Goal: Task Accomplishment & Management: Complete application form

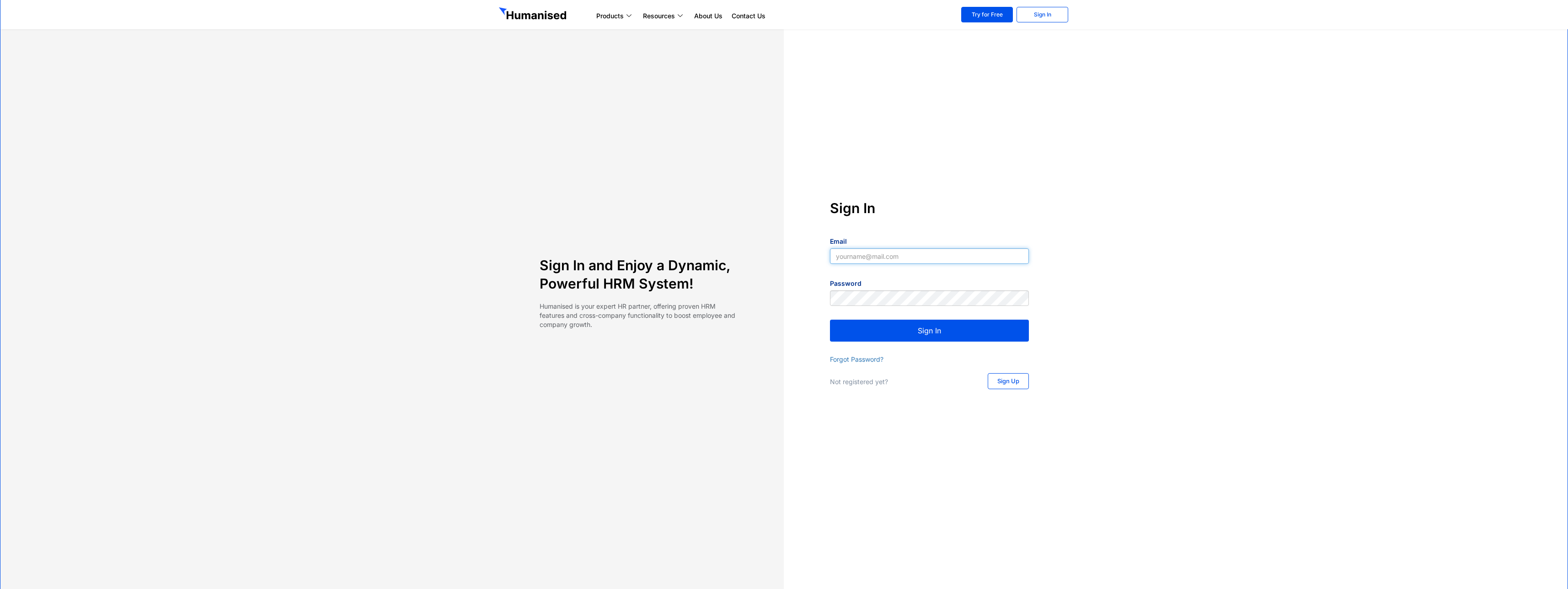
type input "[EMAIL_ADDRESS][DOMAIN_NAME]"
click at [981, 329] on button "Sign In" at bounding box center [929, 330] width 199 height 22
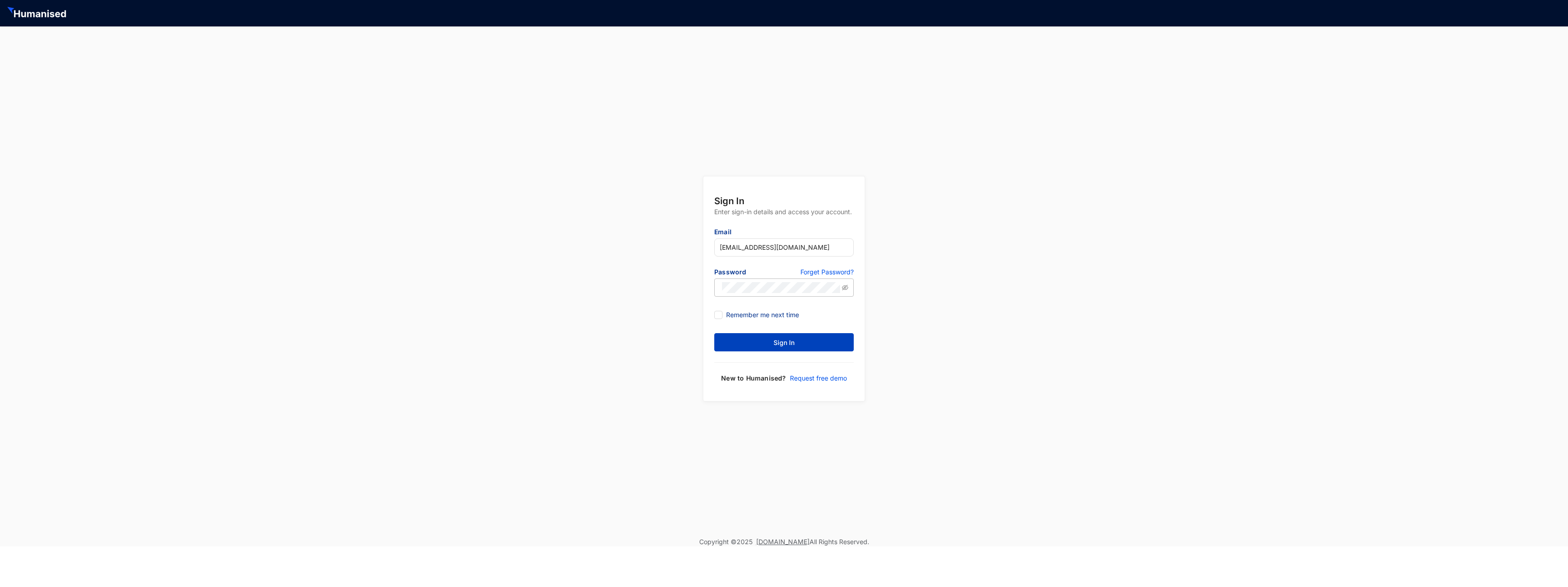
click at [796, 333] on button "Sign In" at bounding box center [783, 342] width 139 height 18
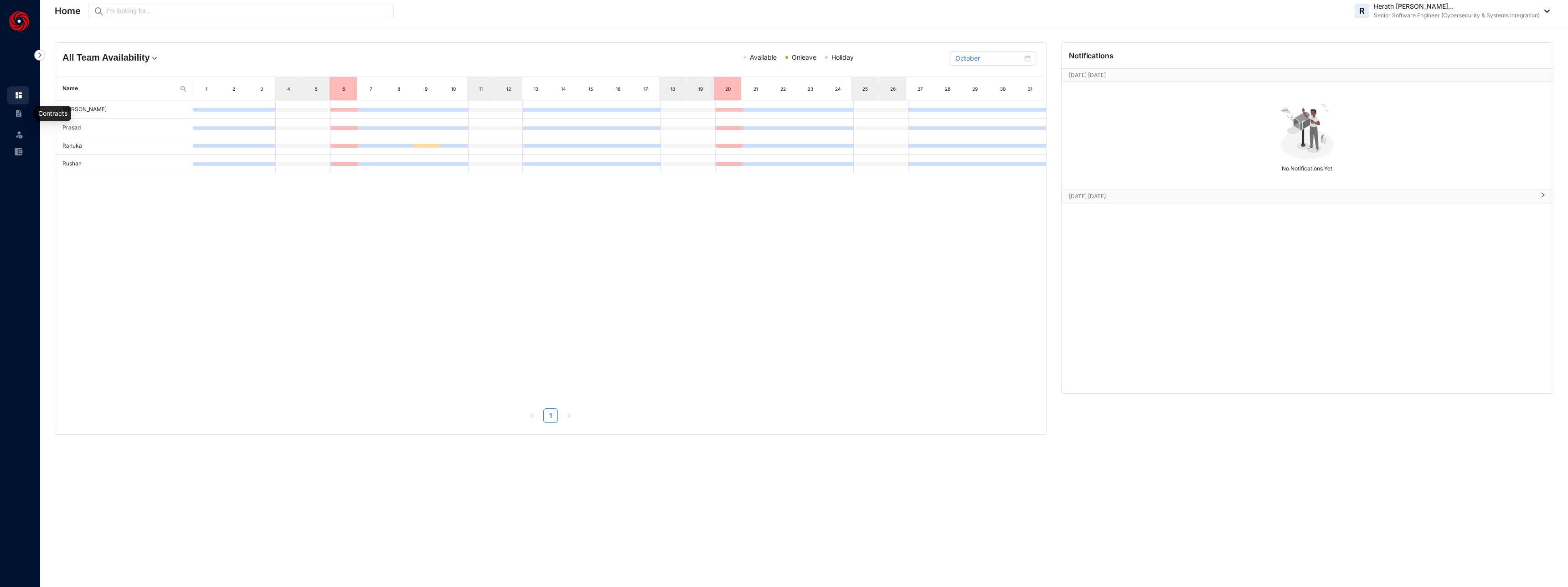
click at [15, 111] on link at bounding box center [26, 113] width 23 height 9
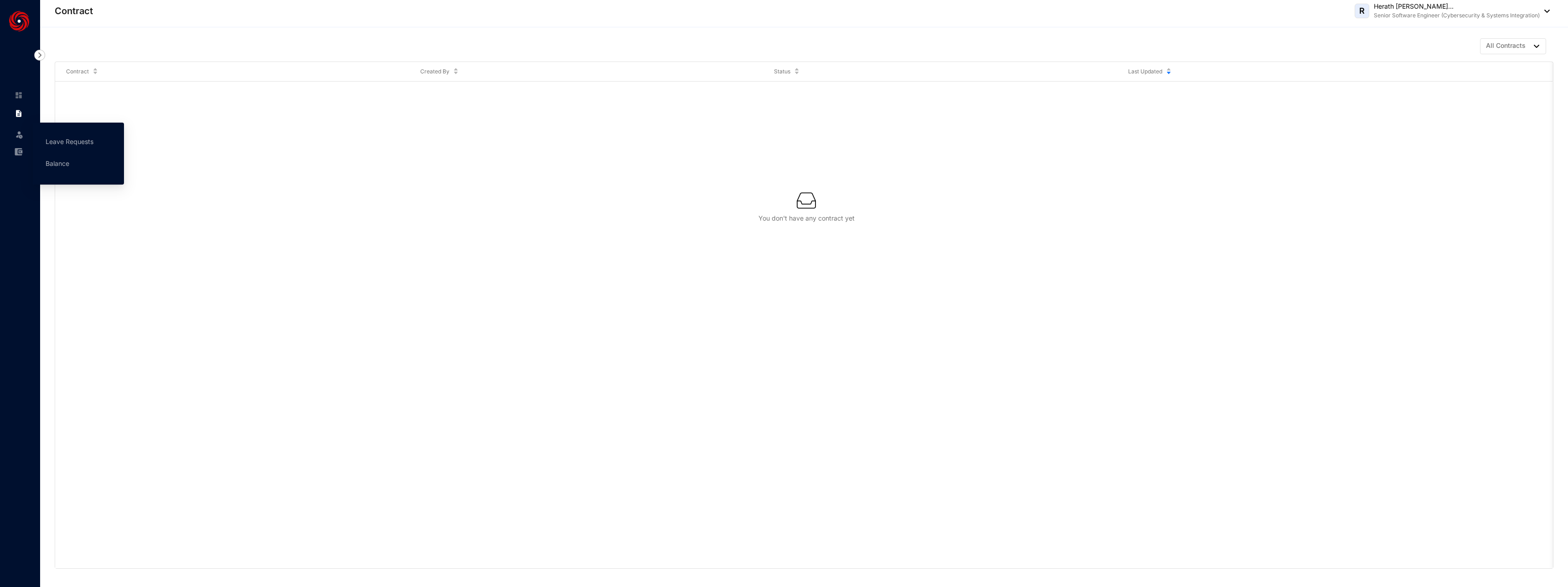
click at [19, 130] on img at bounding box center [19, 134] width 9 height 9
click at [80, 145] on link "Leave Requests" at bounding box center [69, 141] width 48 height 8
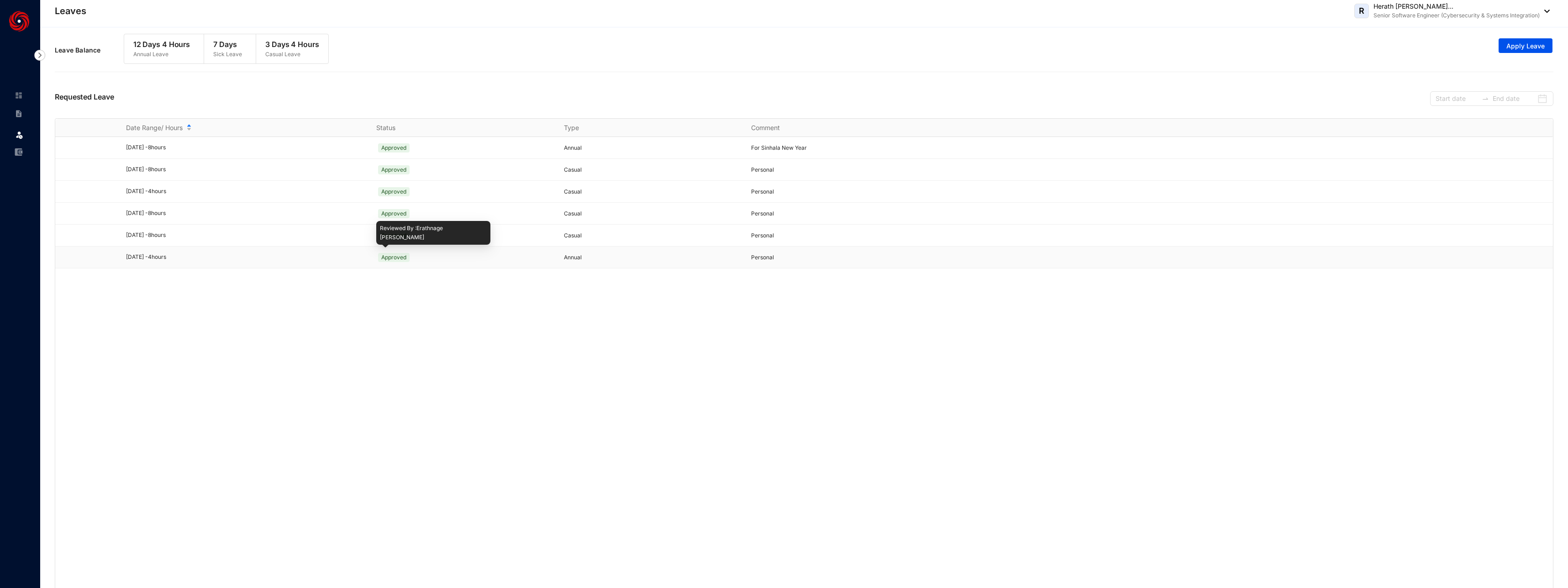
click at [511, 256] on div "Approved" at bounding box center [465, 257] width 177 height 15
click at [455, 261] on div "Approved" at bounding box center [465, 257] width 177 height 15
click at [397, 264] on div "Approved" at bounding box center [465, 257] width 177 height 15
click at [391, 260] on span "Approved" at bounding box center [394, 257] width 32 height 9
click at [182, 260] on div "[DATE] - 4 hours" at bounding box center [246, 257] width 239 height 9
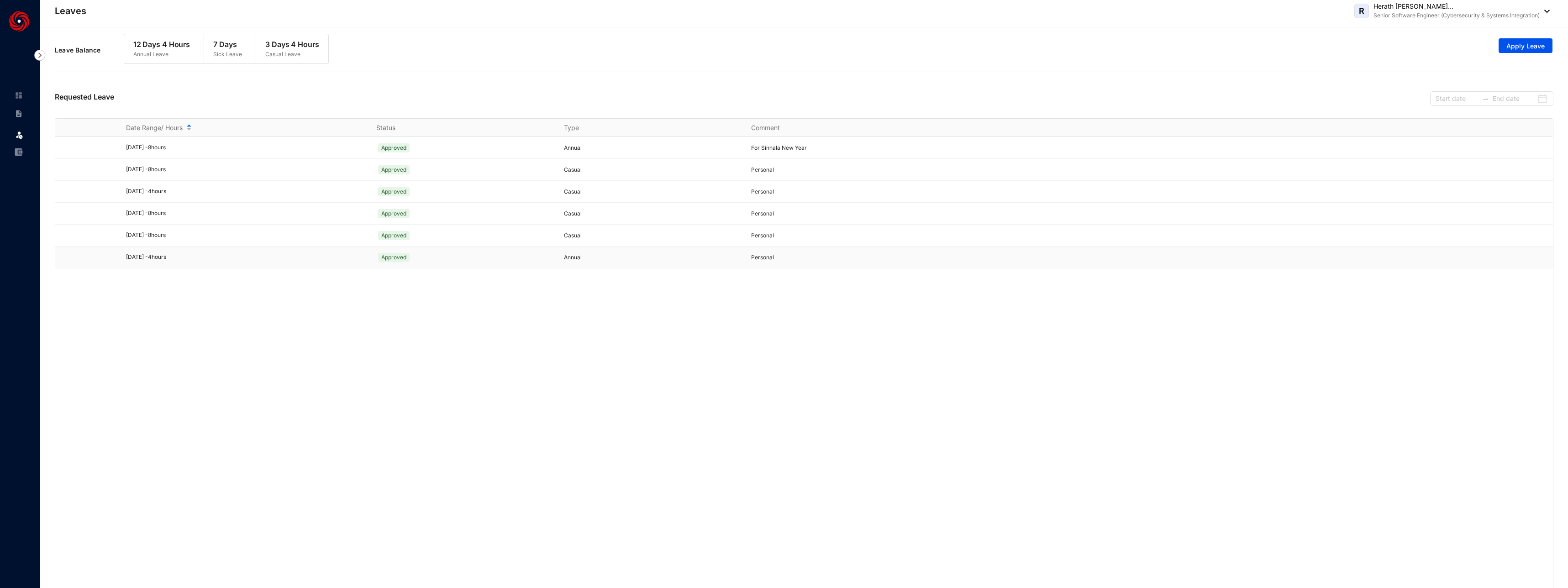
click at [182, 260] on div "[DATE] - 4 hours" at bounding box center [246, 257] width 239 height 9
click at [1067, 261] on td at bounding box center [1240, 257] width 625 height 22
click at [184, 259] on div "[DATE] - 4 hours" at bounding box center [246, 257] width 239 height 9
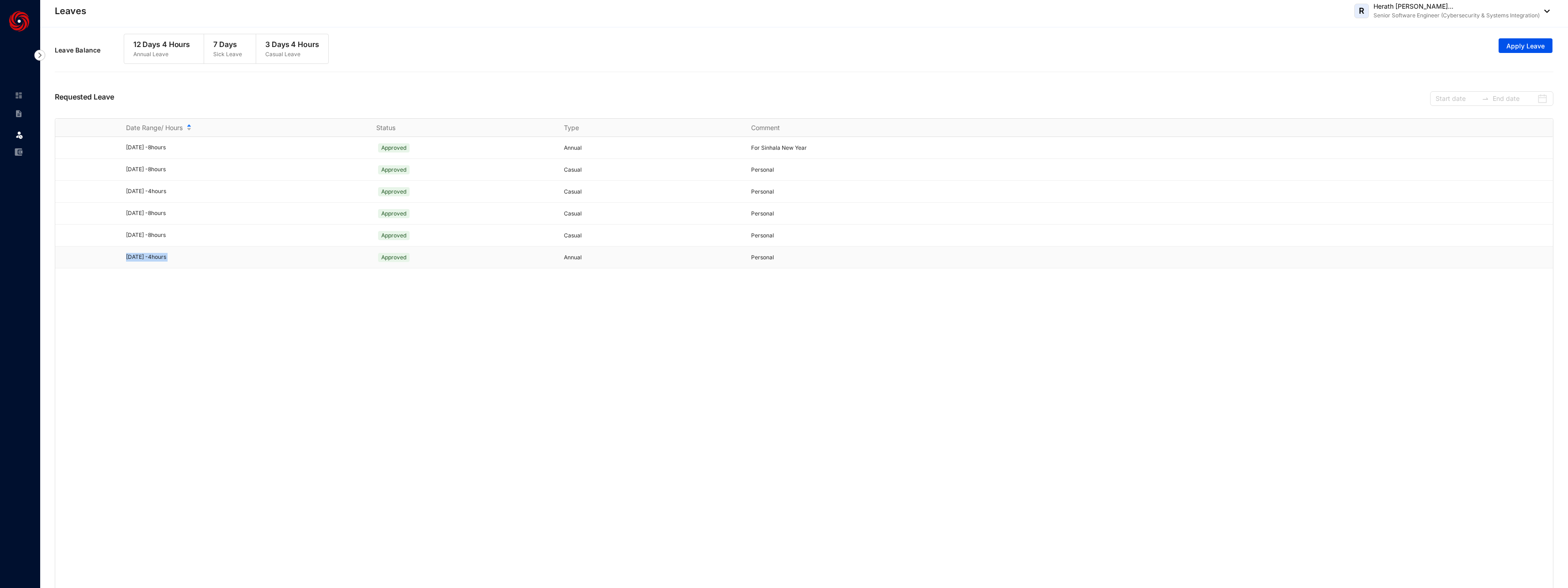
click at [184, 259] on div "[DATE] - 4 hours" at bounding box center [246, 257] width 239 height 9
click at [219, 257] on div "[DATE] - 4 hours" at bounding box center [246, 257] width 239 height 9
click at [1531, 46] on span "Apply Leave" at bounding box center [1525, 46] width 38 height 9
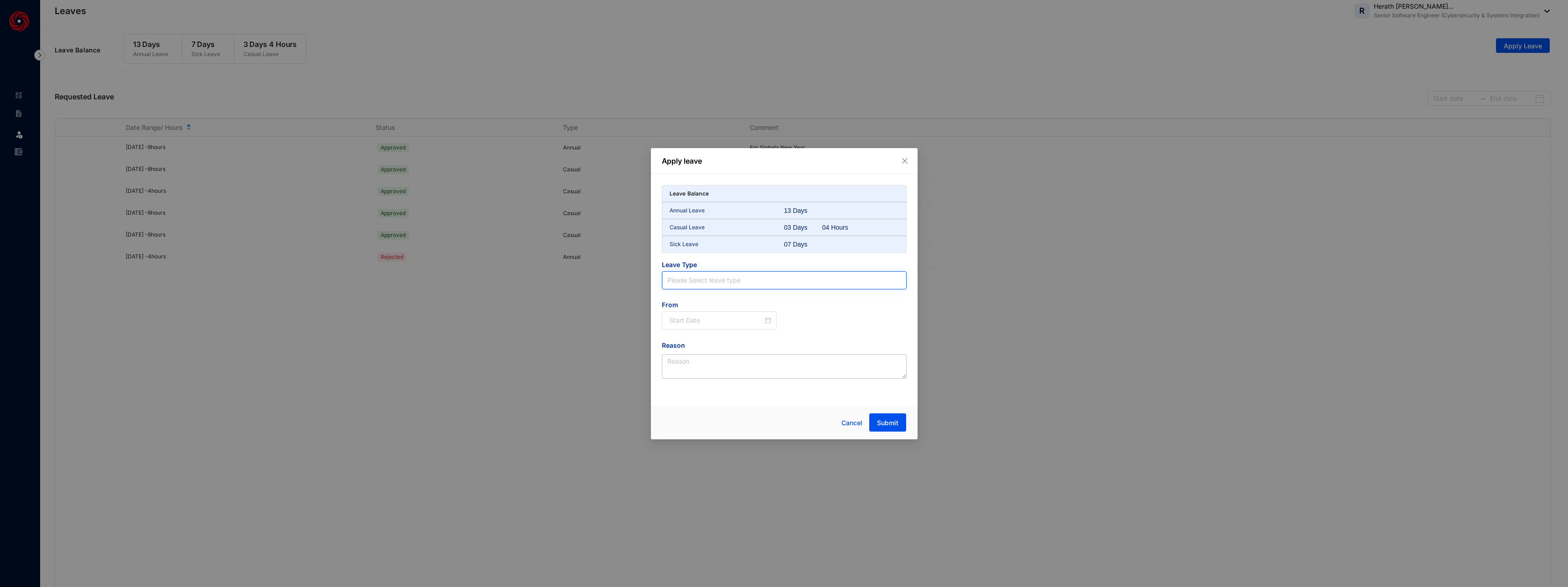
click at [743, 285] on input "search" at bounding box center [784, 280] width 234 height 17
click at [718, 316] on div "Casual Leave" at bounding box center [784, 314] width 230 height 10
click at [710, 325] on div at bounding box center [719, 320] width 115 height 18
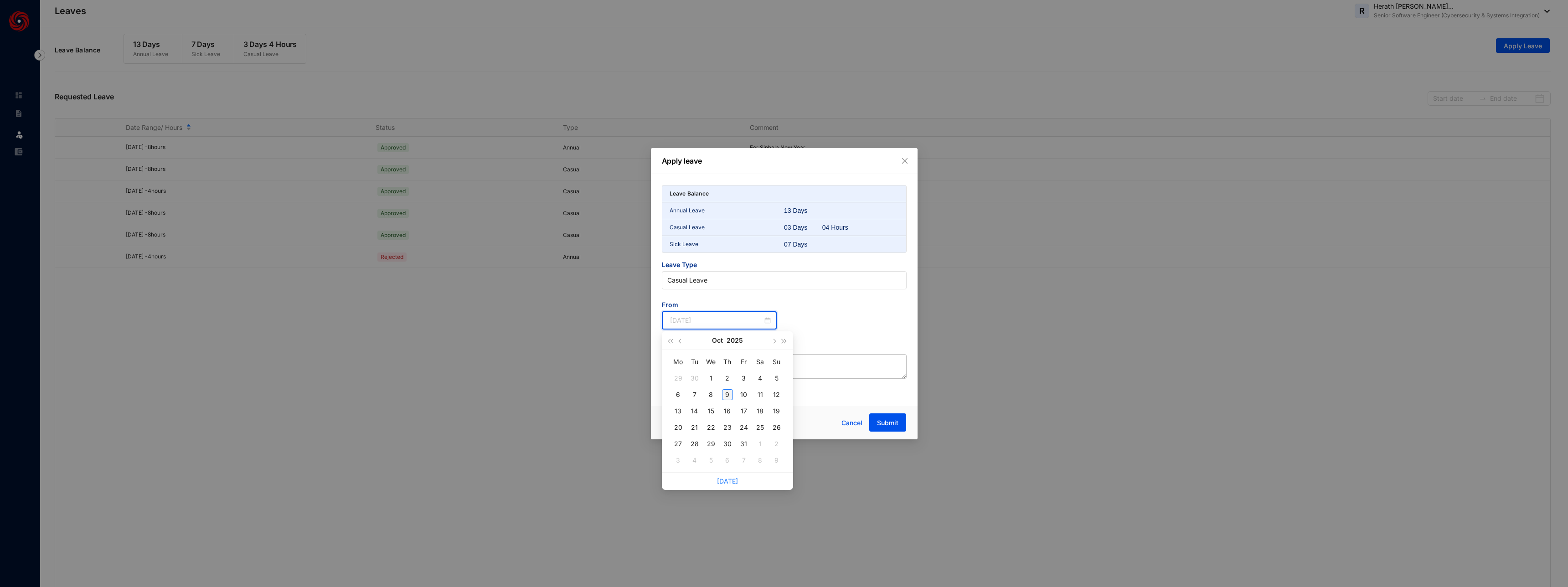
type input "2025-10-09"
click at [730, 394] on div "9" at bounding box center [727, 395] width 11 height 11
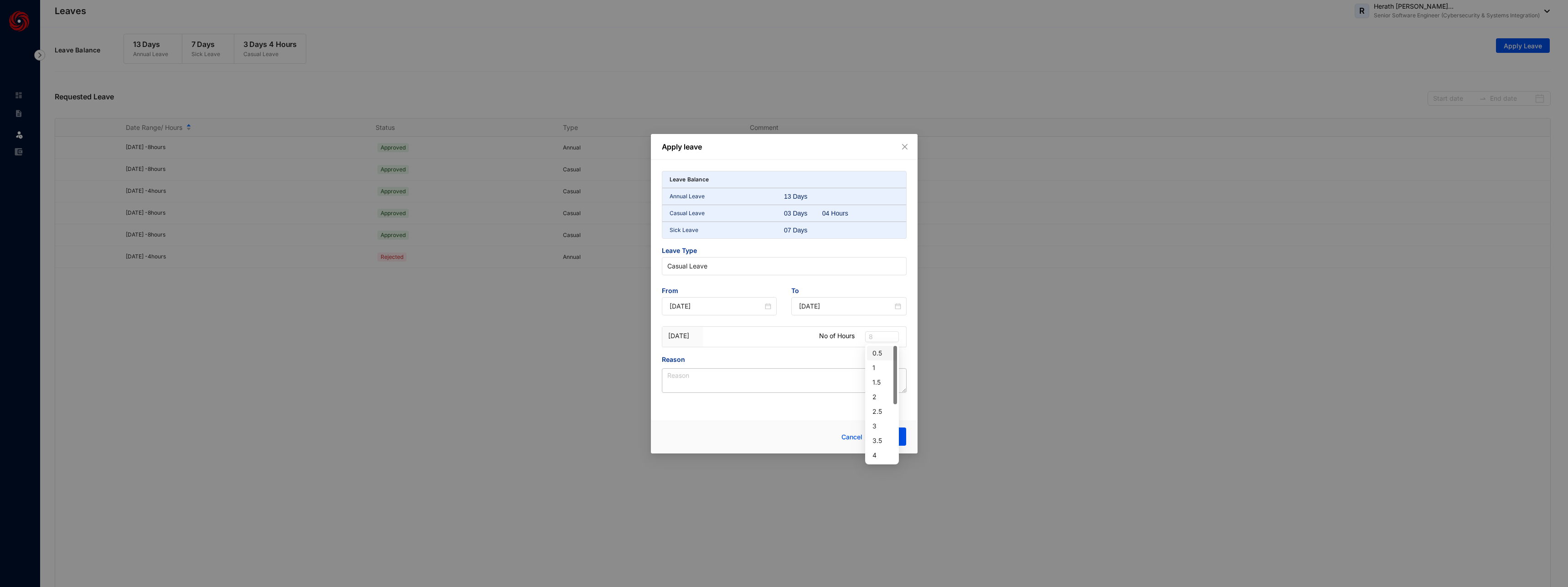
drag, startPoint x: 880, startPoint y: 335, endPoint x: 863, endPoint y: 335, distance: 17.0
click at [863, 335] on div "9 Oct No of Hours 8" at bounding box center [784, 337] width 244 height 21
click at [873, 336] on span "8" at bounding box center [881, 336] width 26 height 10
click at [878, 336] on span "8" at bounding box center [881, 336] width 26 height 10
type input "4"
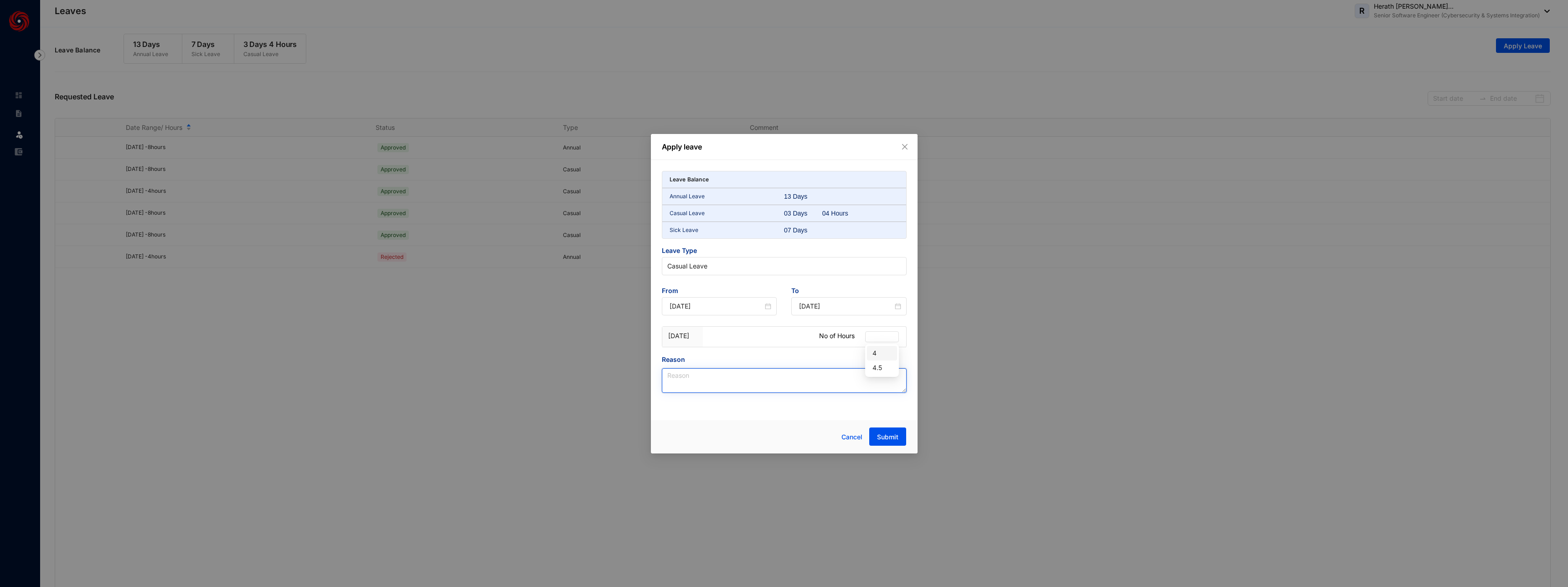
click at [794, 381] on textarea "Reason" at bounding box center [784, 380] width 245 height 24
type textarea "Personal"
click at [761, 420] on div "Cancel Submit" at bounding box center [784, 436] width 267 height 33
drag, startPoint x: 880, startPoint y: 333, endPoint x: 857, endPoint y: 333, distance: 23.0
click at [857, 333] on div "9 Oct No of Hours 8" at bounding box center [784, 337] width 244 height 21
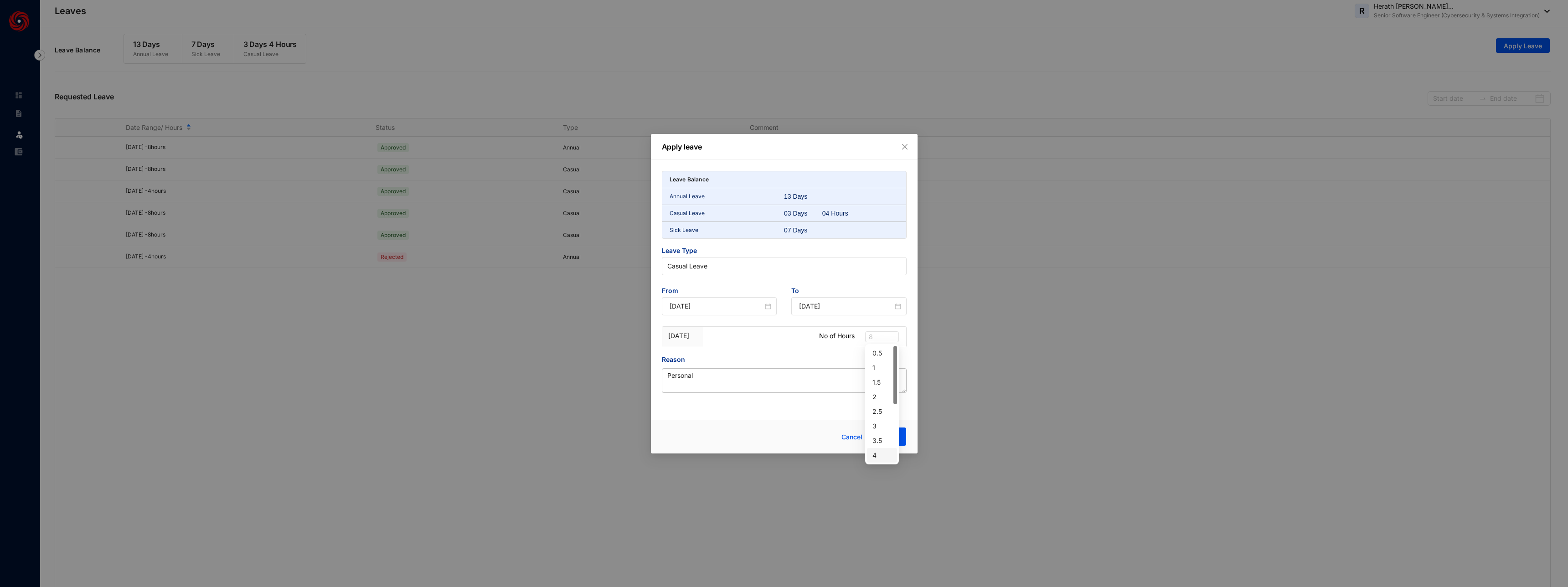
click at [880, 452] on div "4" at bounding box center [881, 455] width 19 height 10
click at [824, 405] on div "Leave Balance Annual Leave 13 Days Casual Leave 03 Days 04 Hours Sick Leave 07 …" at bounding box center [784, 287] width 267 height 255
click at [892, 437] on span "Submit" at bounding box center [887, 437] width 21 height 9
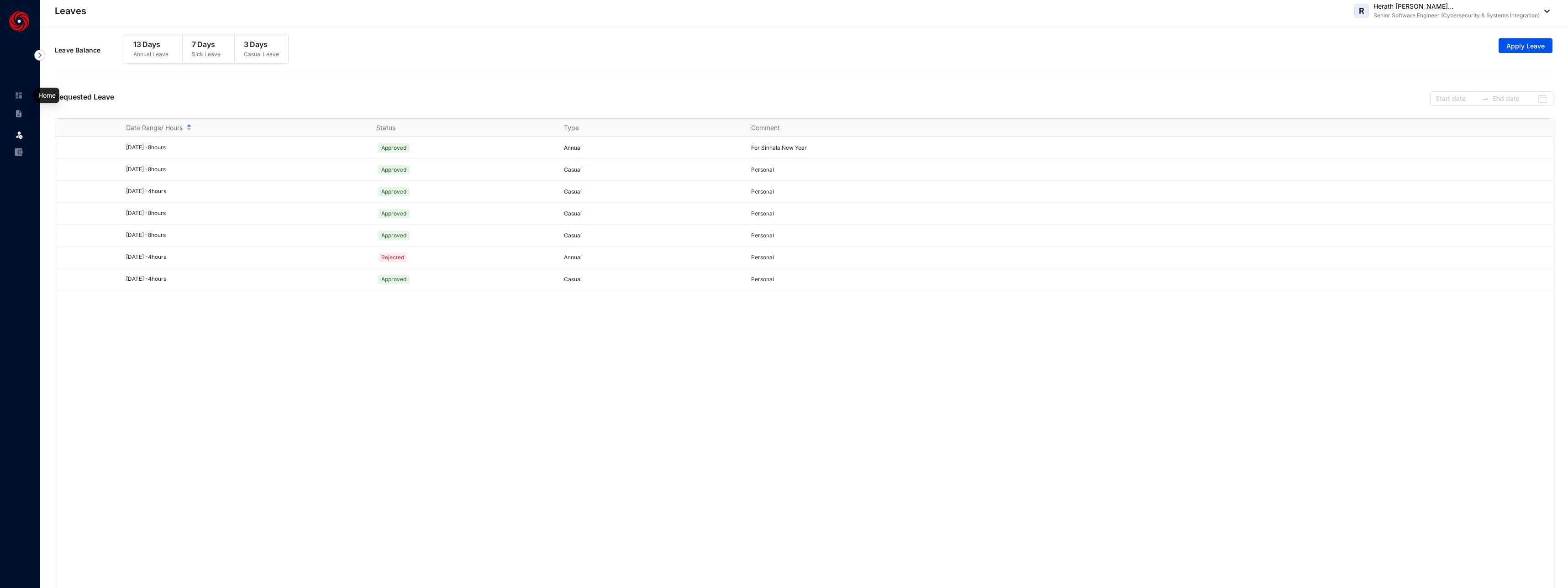
click at [17, 94] on img at bounding box center [18, 95] width 8 height 8
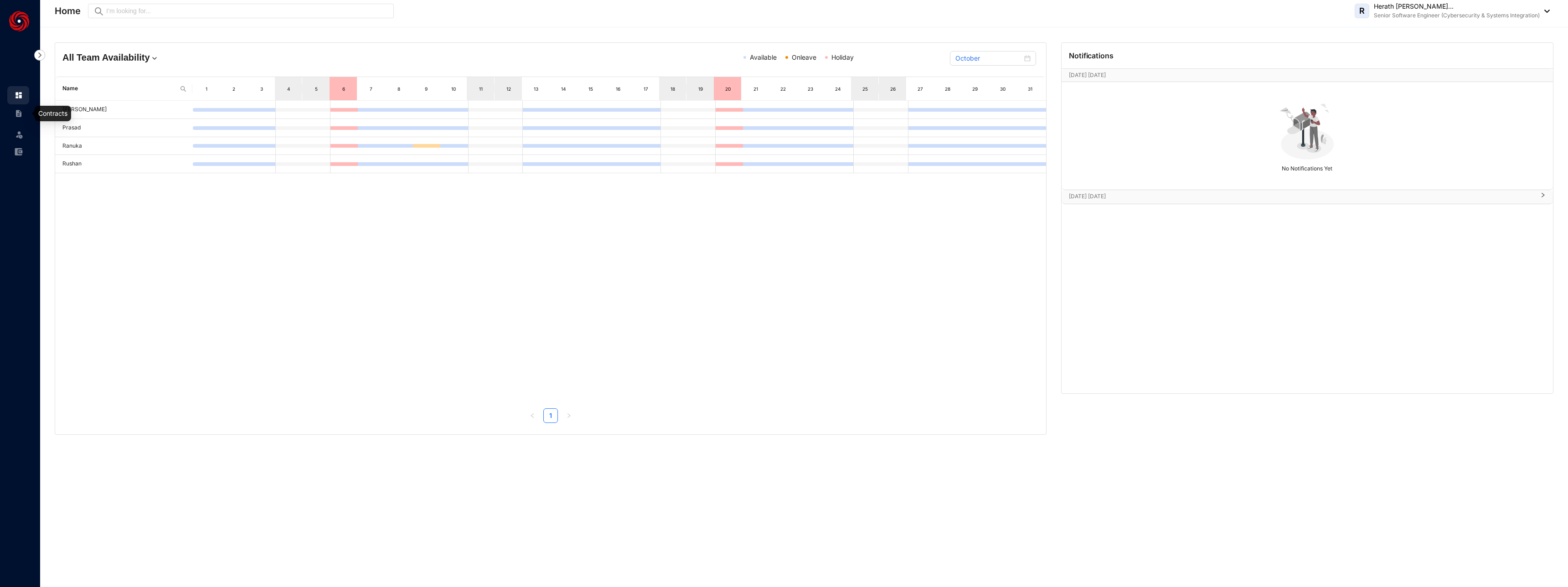
click at [21, 115] on img at bounding box center [18, 113] width 8 height 8
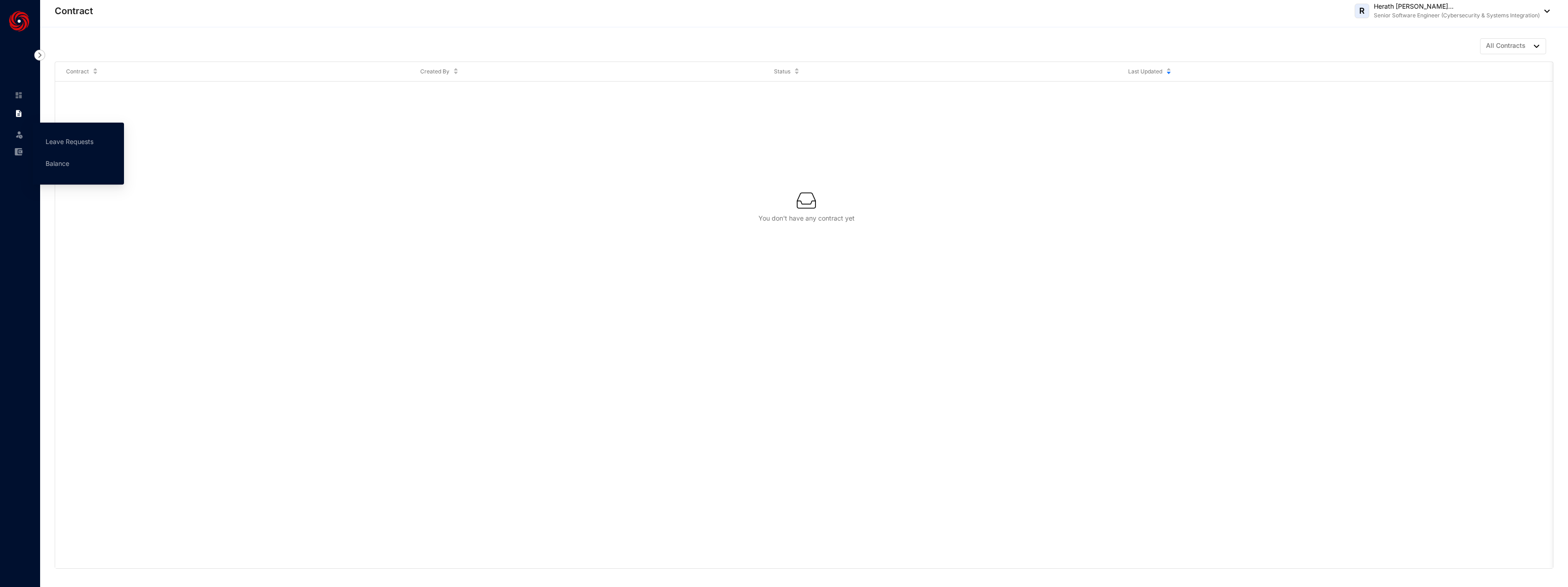
click at [19, 133] on img at bounding box center [19, 134] width 9 height 9
click at [69, 142] on link "Leave Requests" at bounding box center [69, 141] width 48 height 8
